Goal: Navigation & Orientation: Find specific page/section

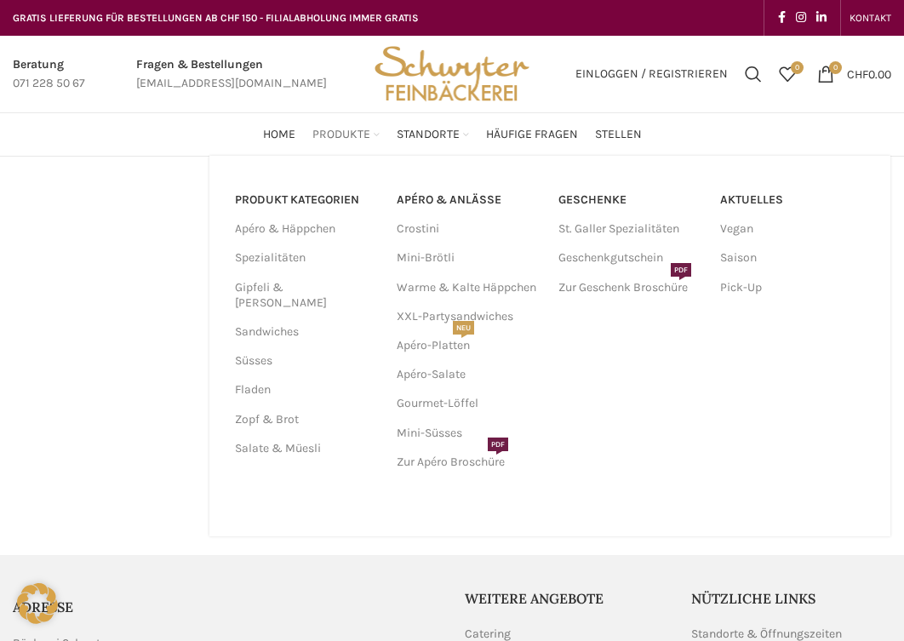
click at [341, 137] on span "Produkte" at bounding box center [341, 135] width 58 height 16
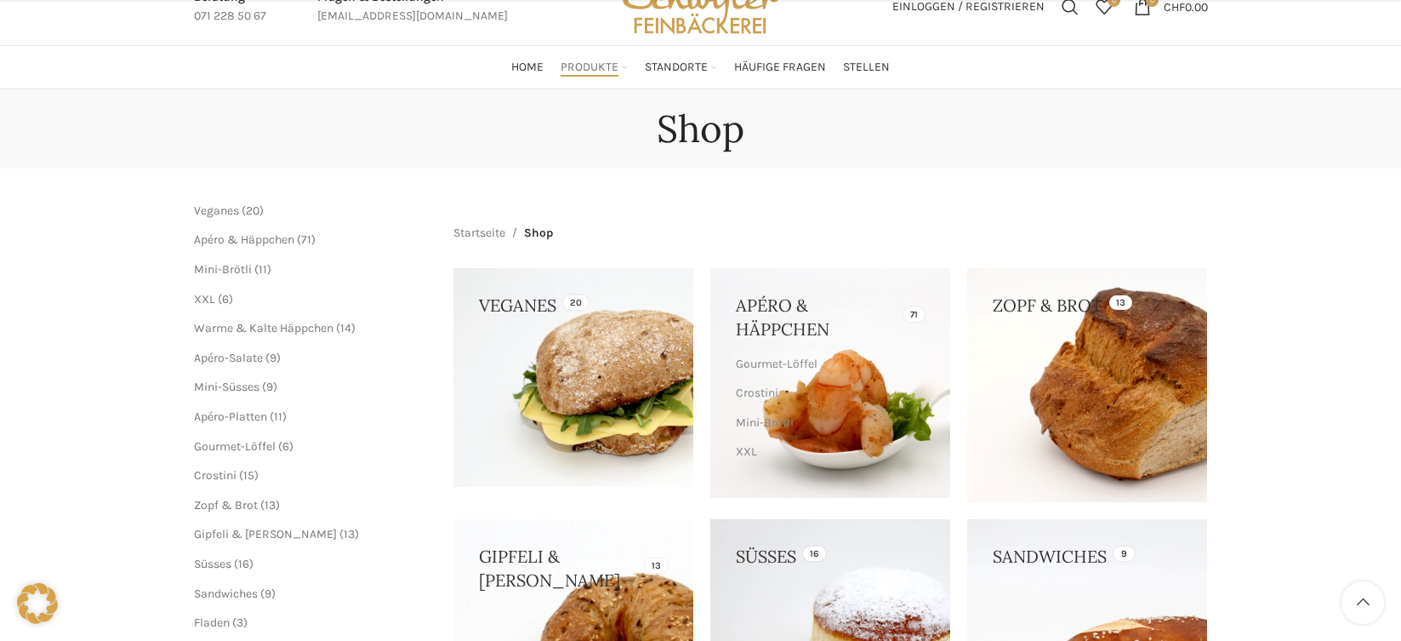
scroll to position [170, 0]
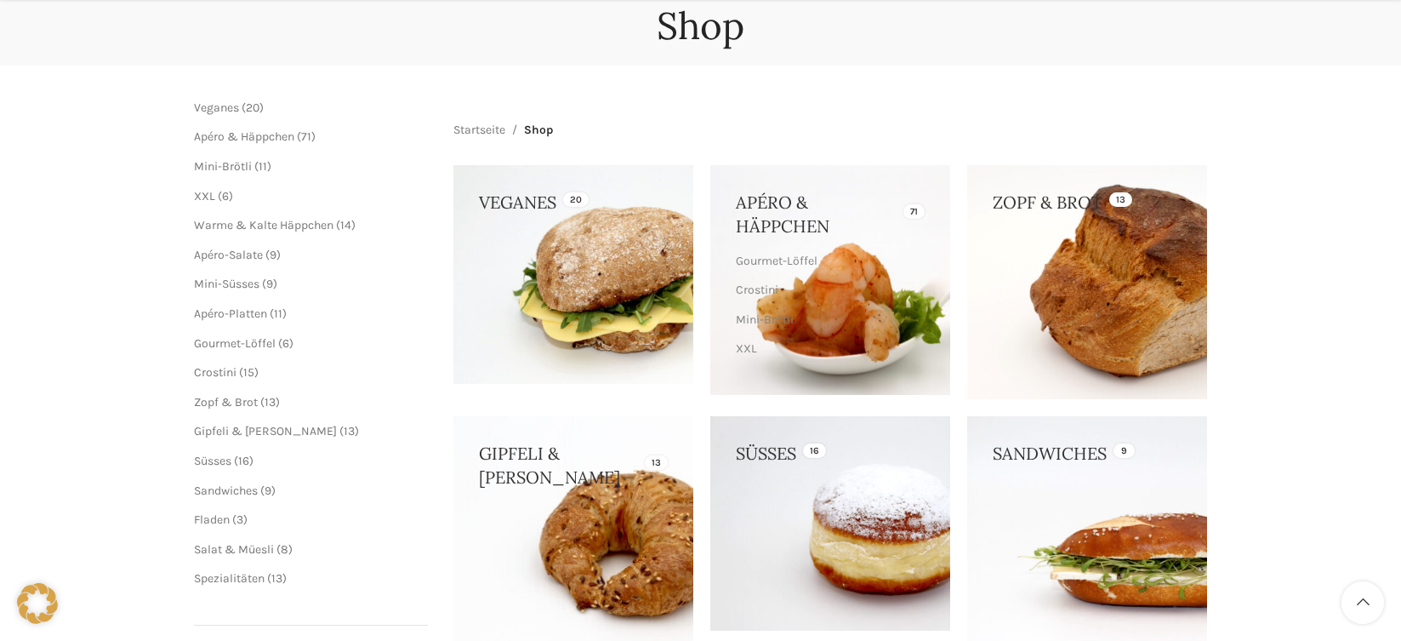
click at [808, 214] on link at bounding box center [830, 280] width 240 height 230
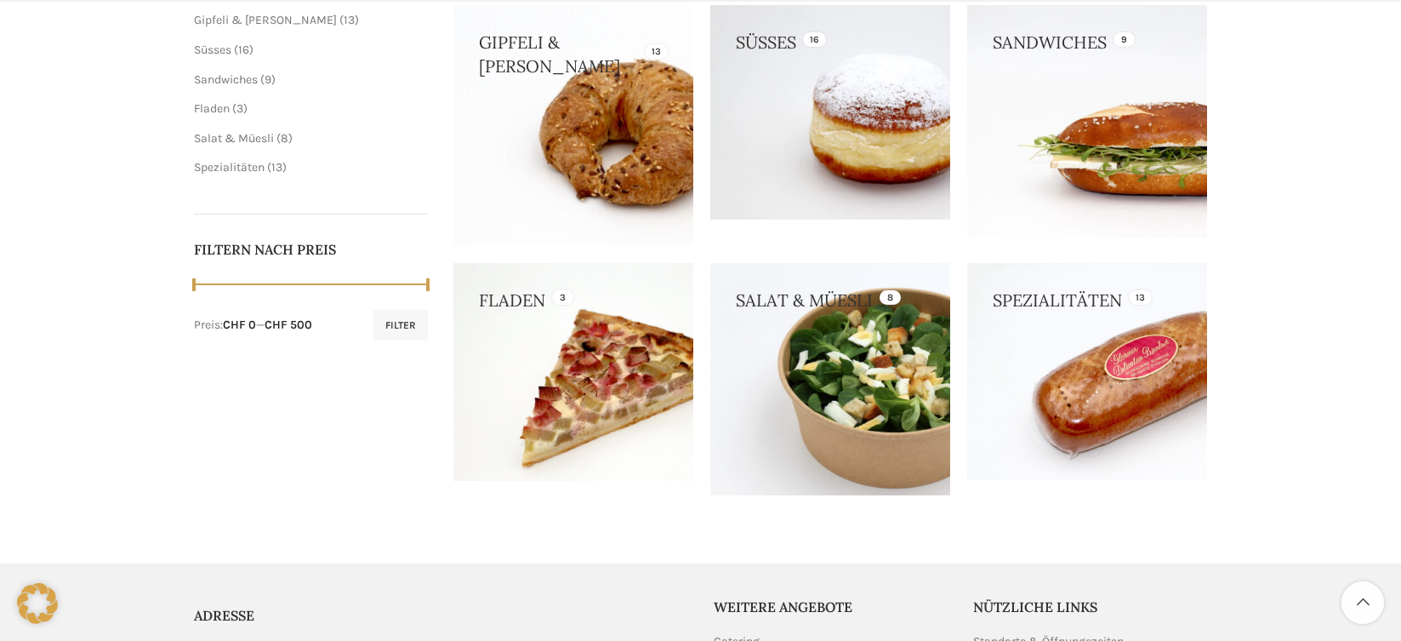
scroll to position [596, 0]
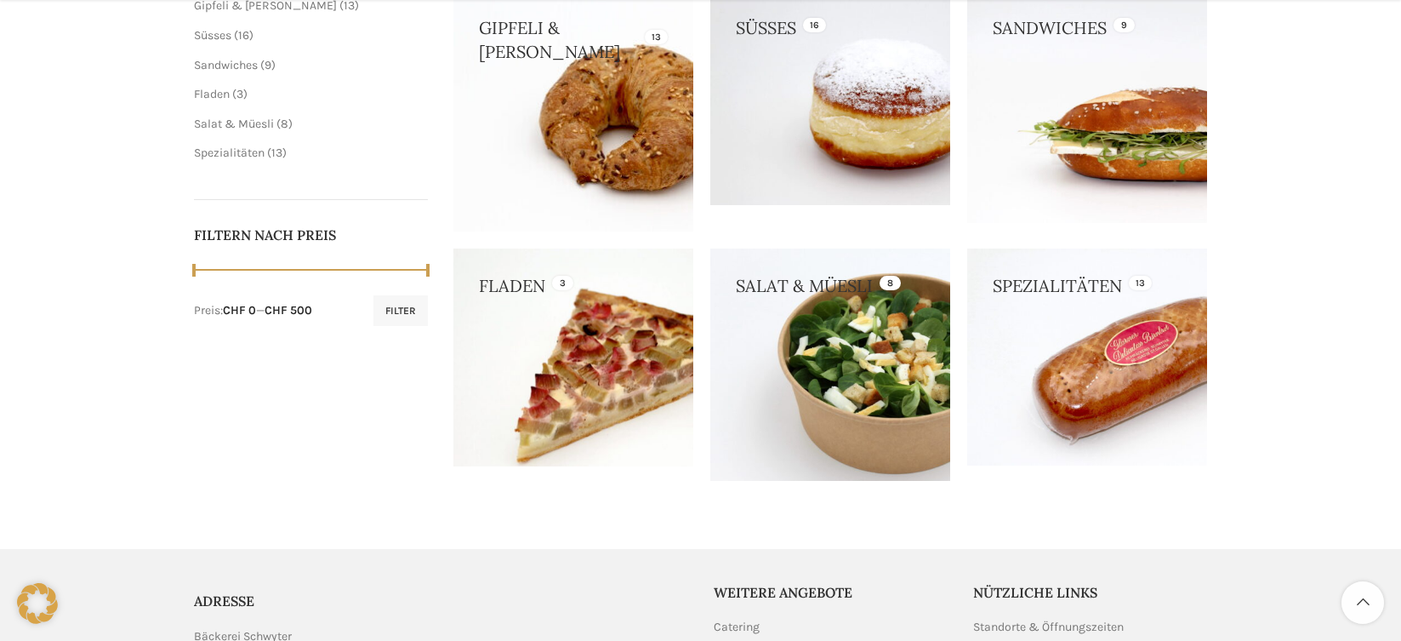
click at [581, 303] on link at bounding box center [573, 357] width 240 height 219
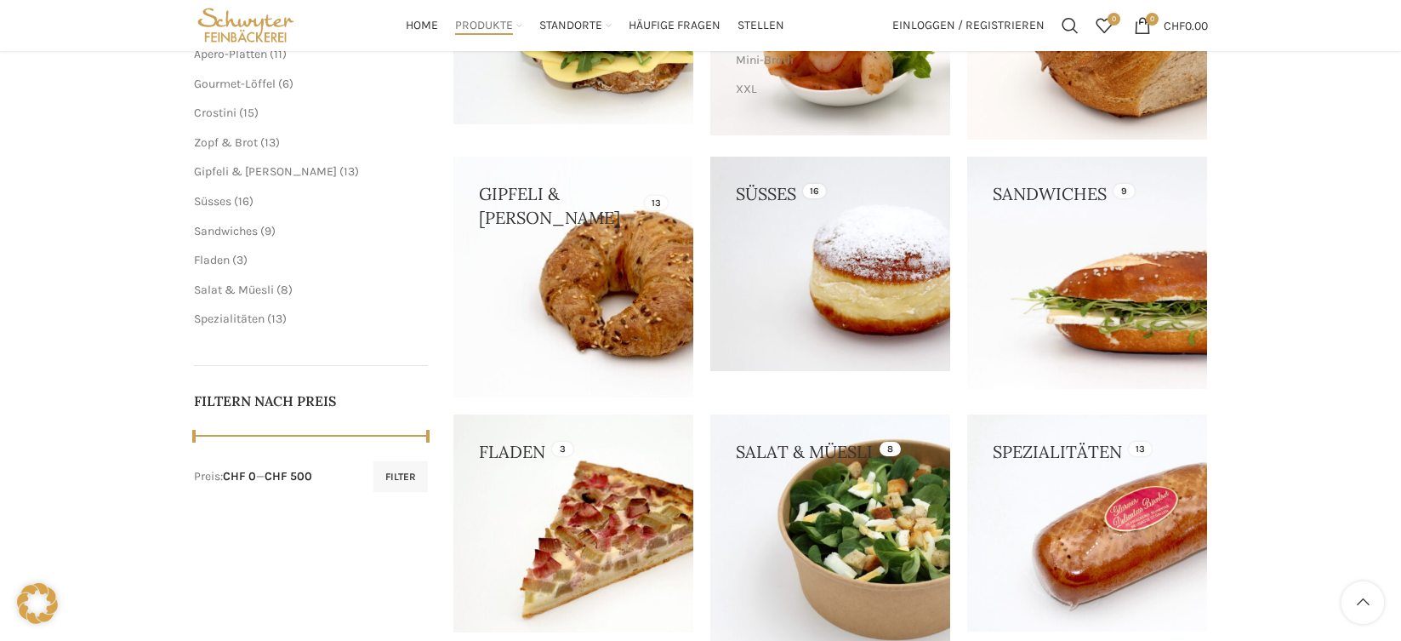
scroll to position [425, 0]
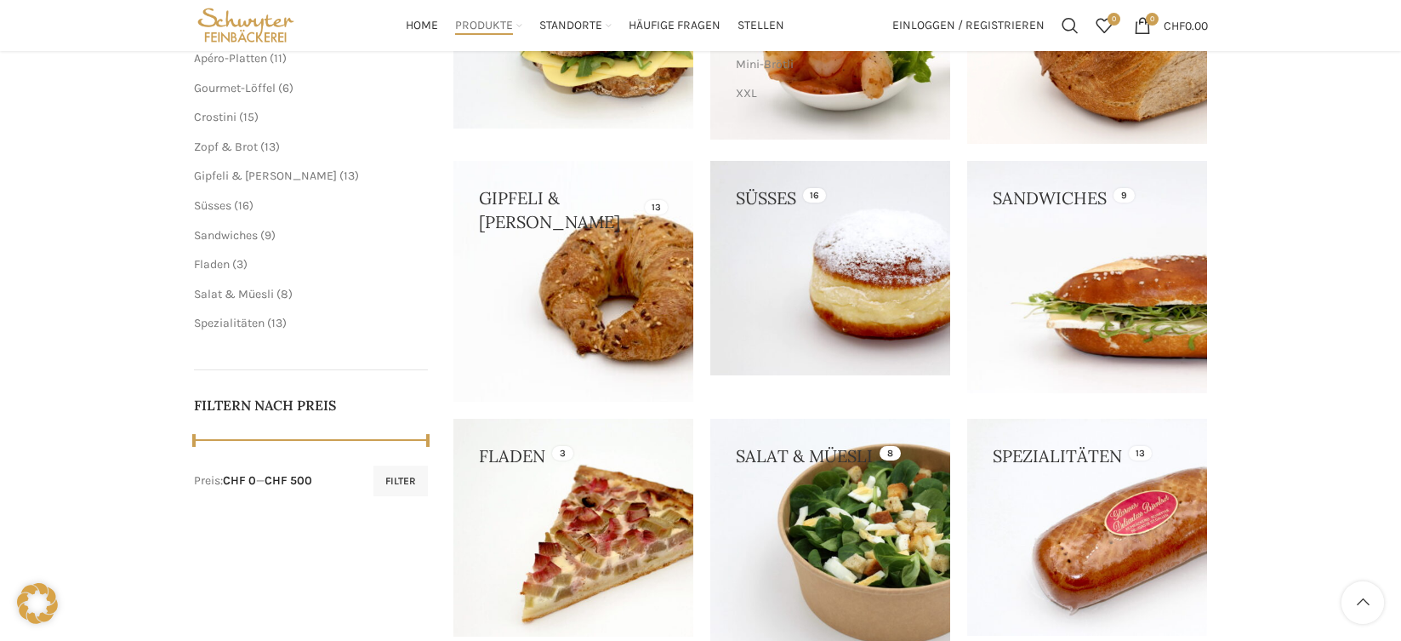
click at [903, 327] on link at bounding box center [1087, 276] width 240 height 231
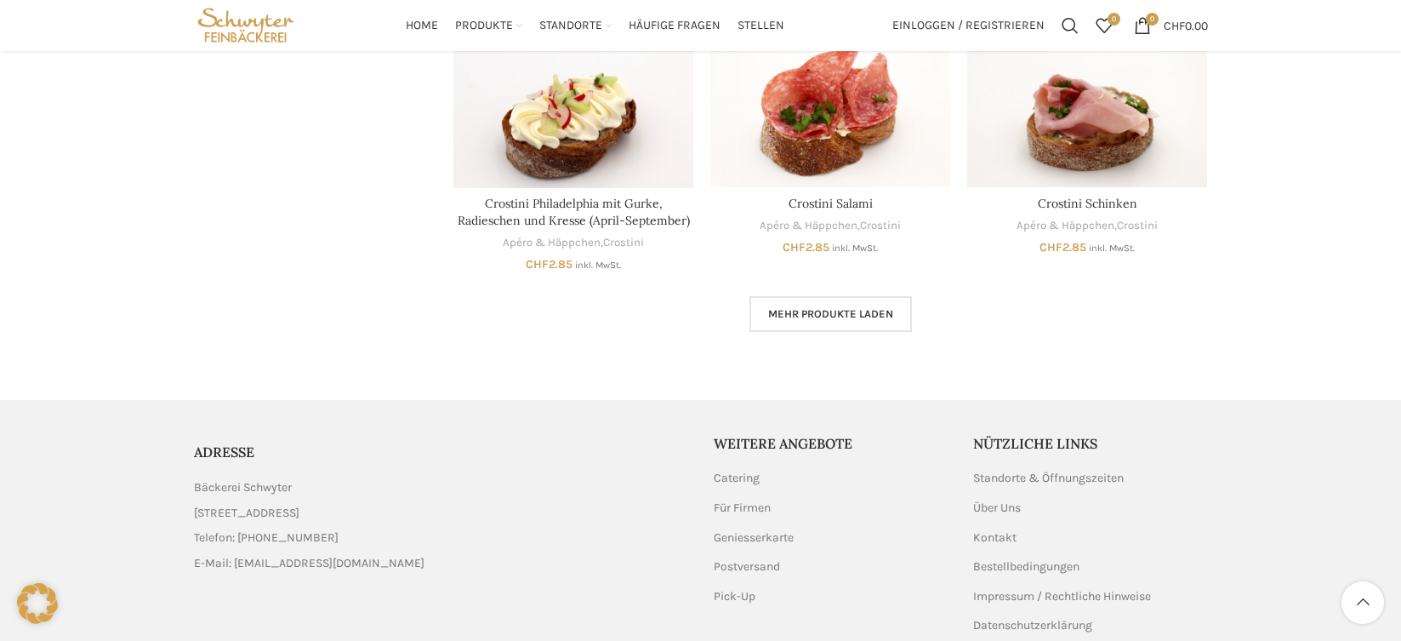
scroll to position [1171, 0]
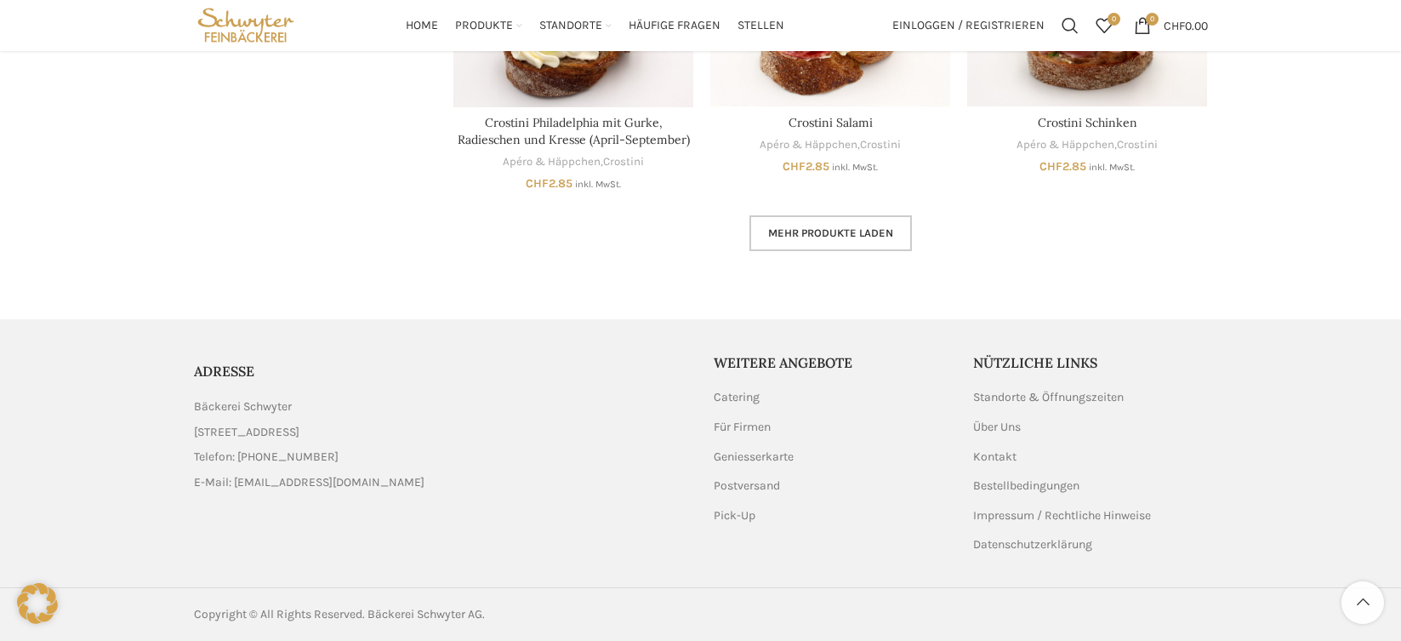
click at [849, 241] on link "Mehr Produkte laden" at bounding box center [831, 233] width 162 height 36
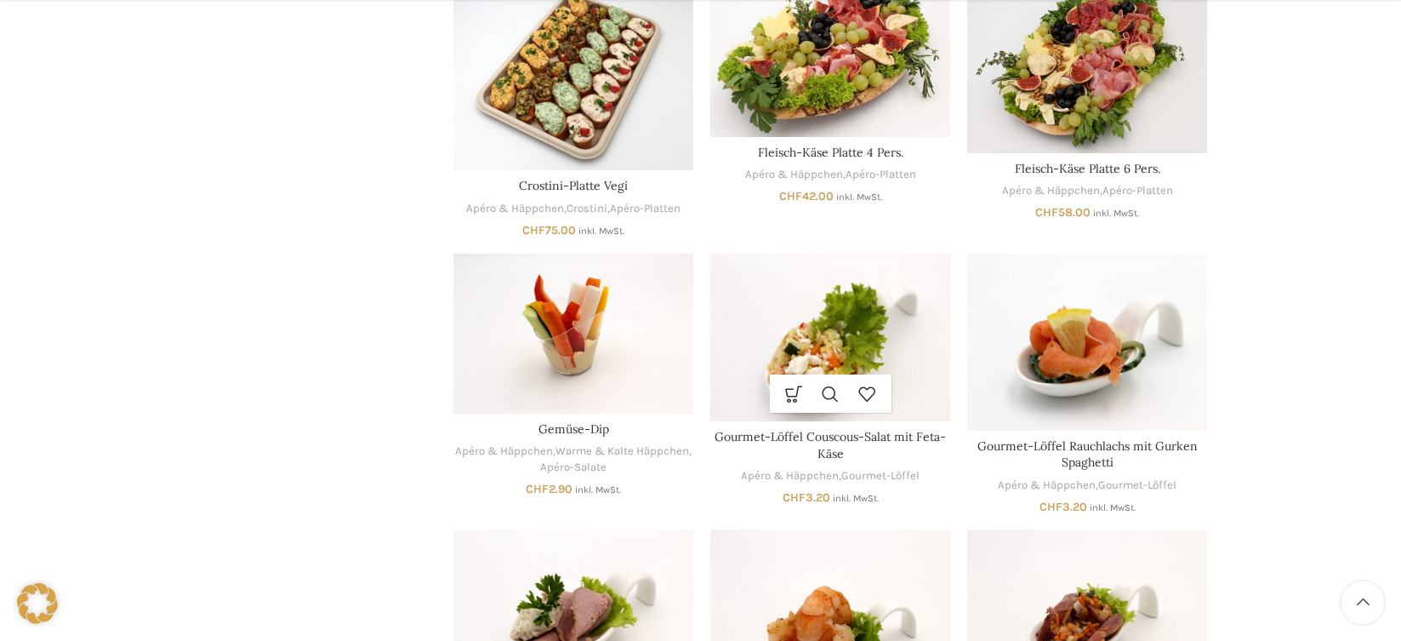
scroll to position [2107, 0]
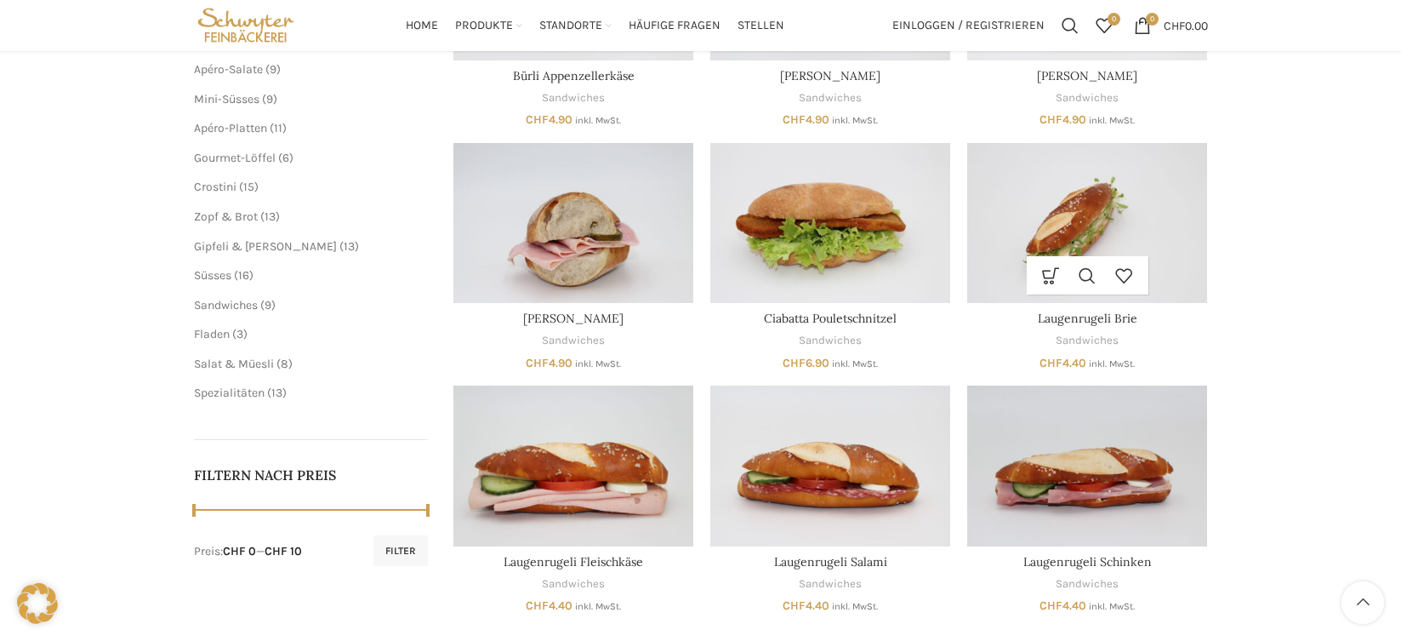
scroll to position [170, 0]
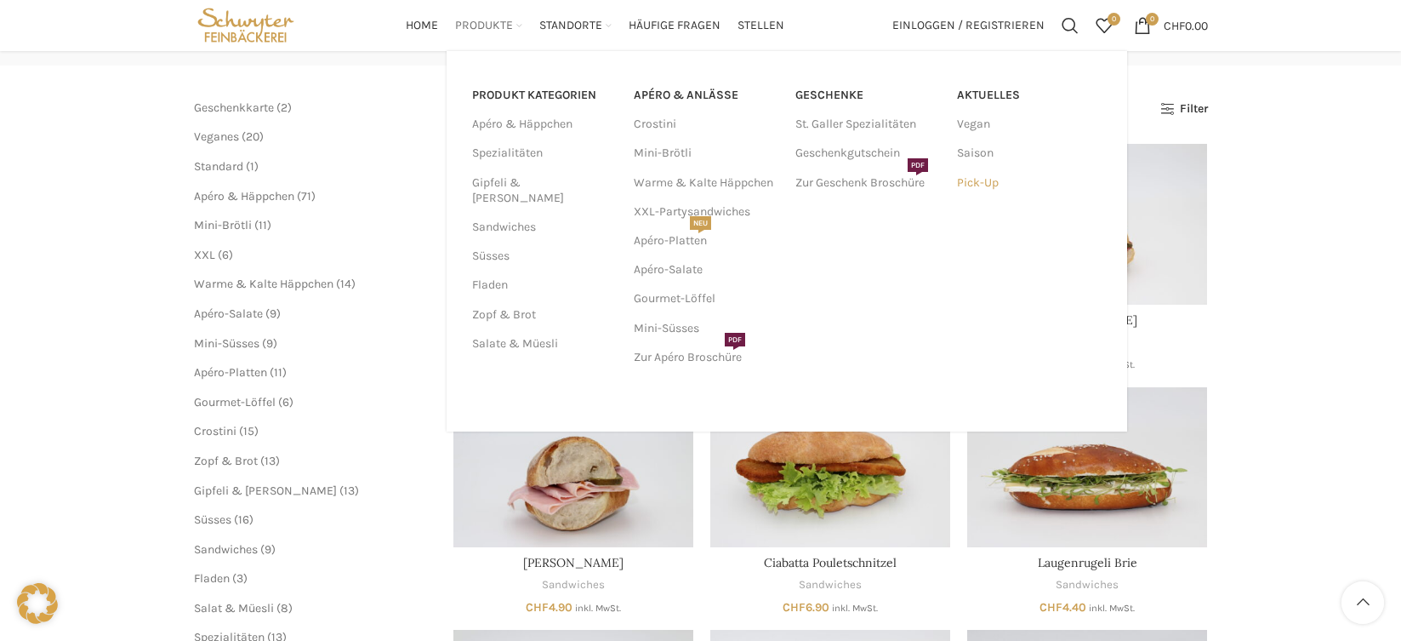
click at [982, 186] on link "Pick-Up" at bounding box center [1029, 182] width 145 height 29
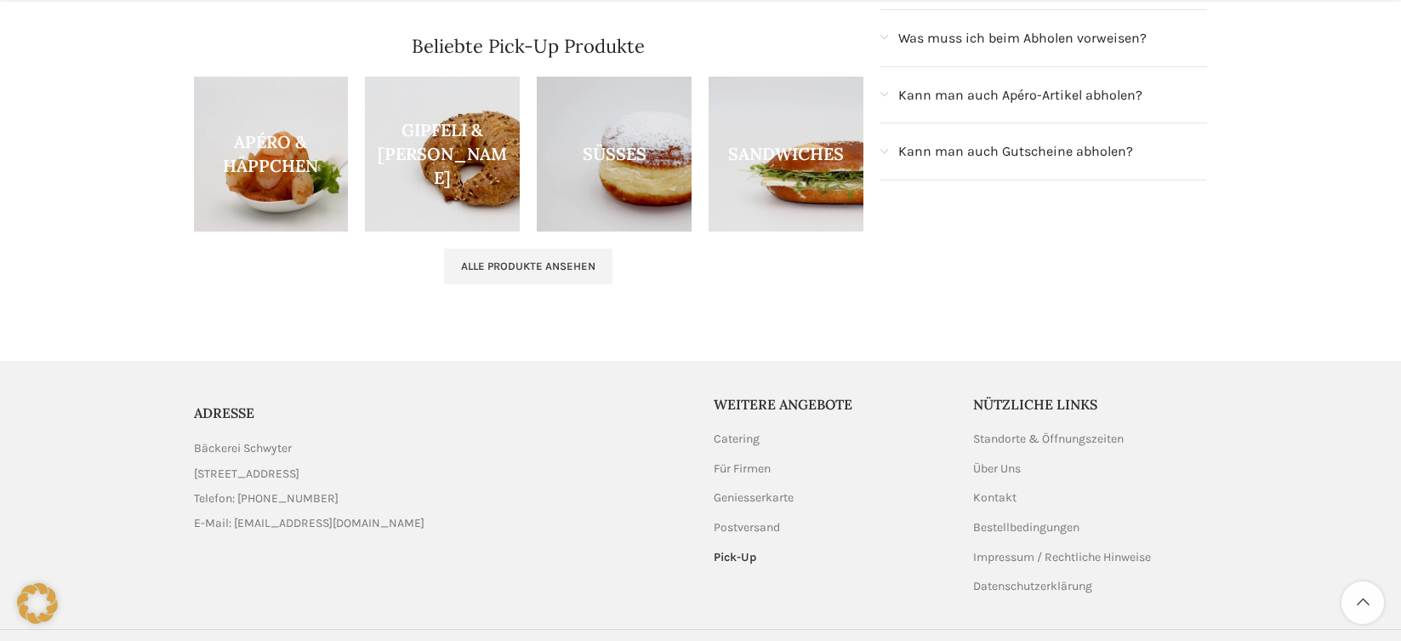
scroll to position [596, 0]
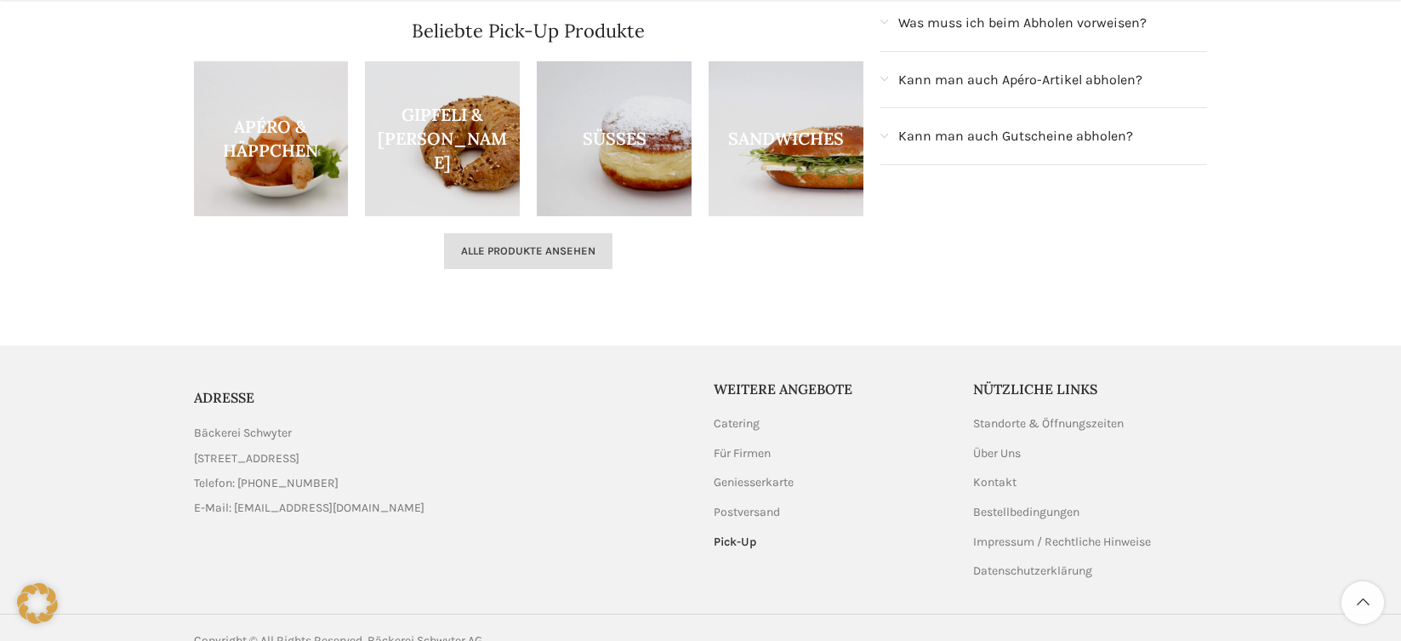
click at [525, 244] on span "Alle Produkte ansehen" at bounding box center [528, 251] width 134 height 14
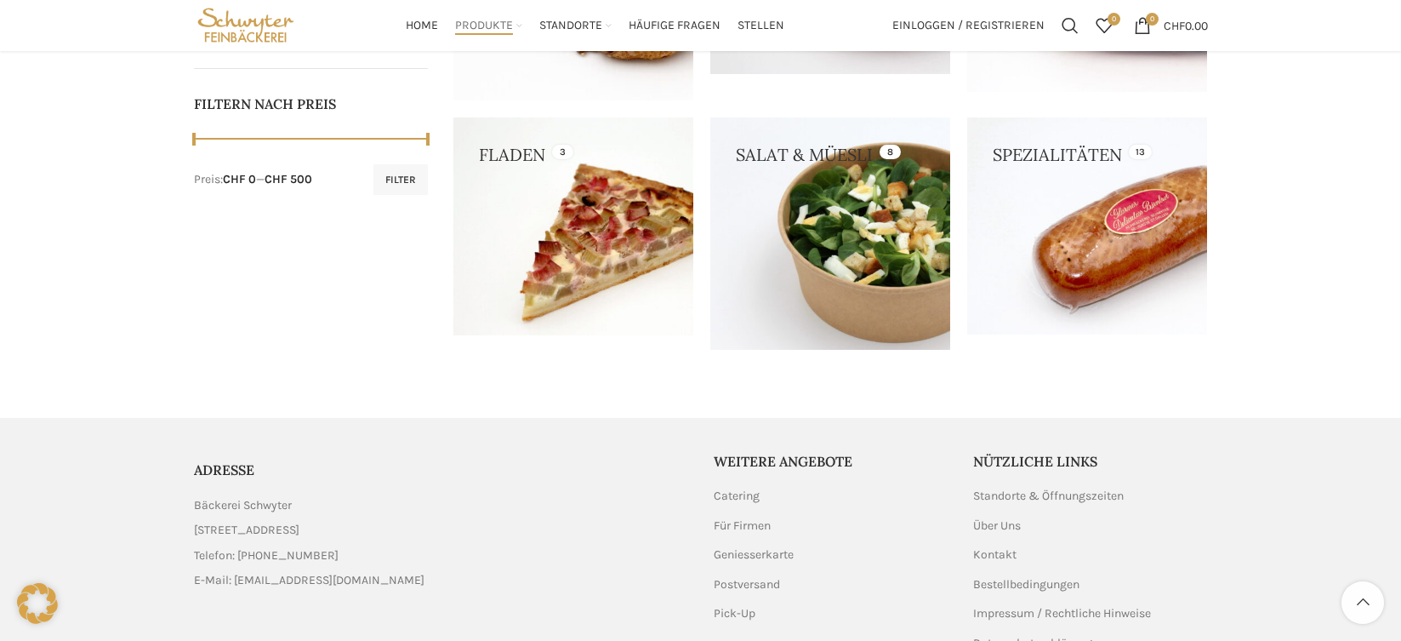
scroll to position [570, 0]
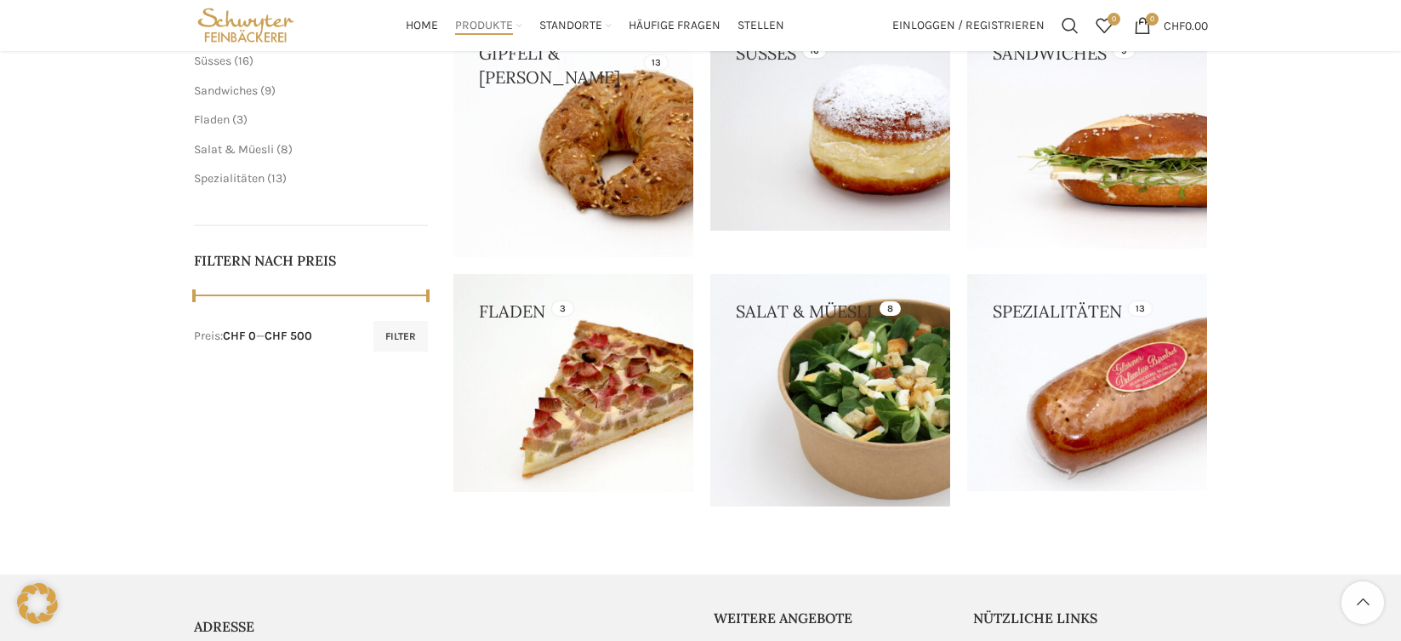
click at [1141, 478] on link at bounding box center [1087, 382] width 240 height 217
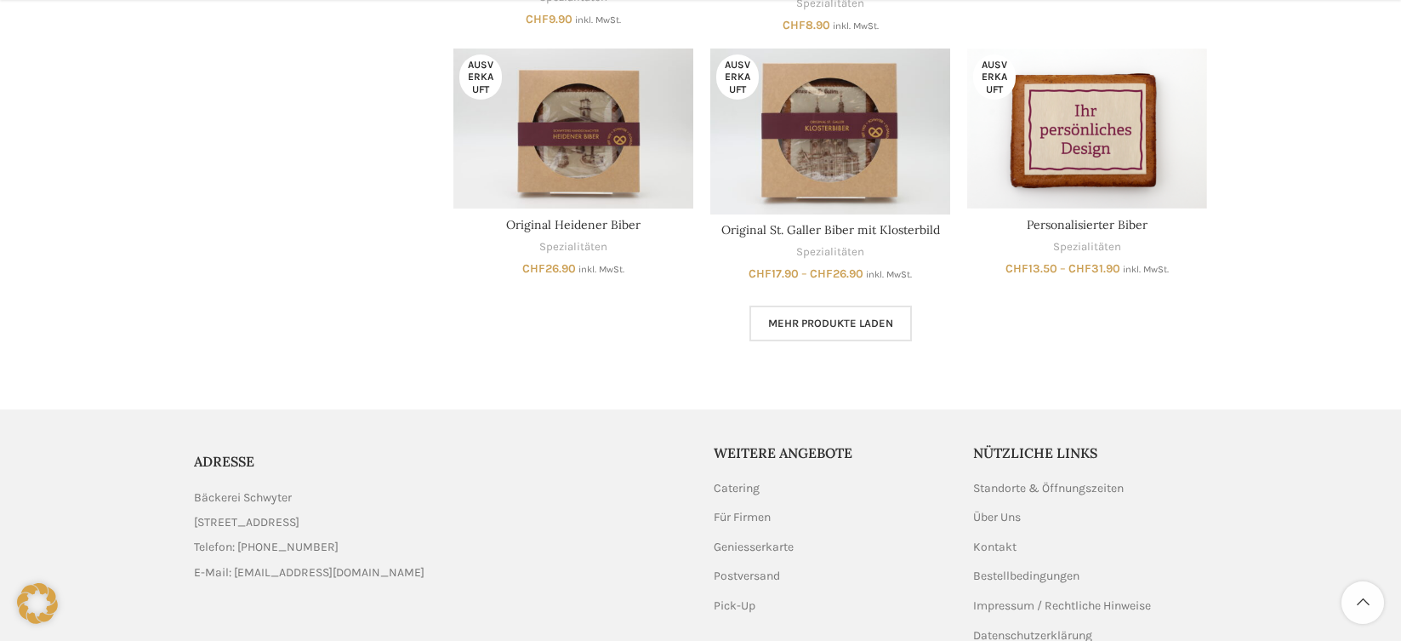
scroll to position [1191, 0]
